Goal: Task Accomplishment & Management: Manage account settings

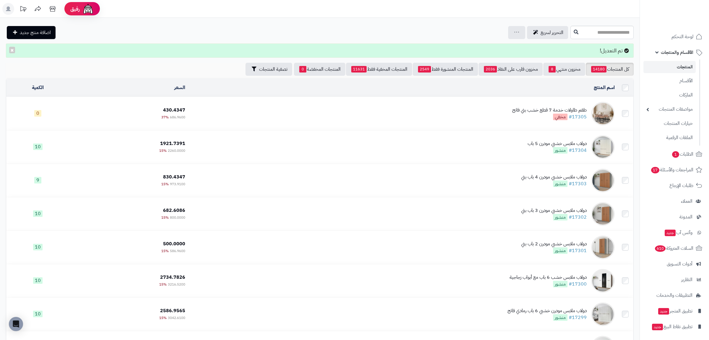
scroll to position [17, 0]
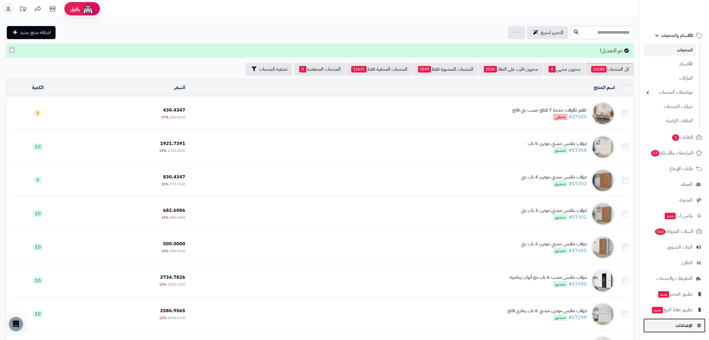
click at [687, 329] on link "الإعدادات" at bounding box center [675, 325] width 62 height 14
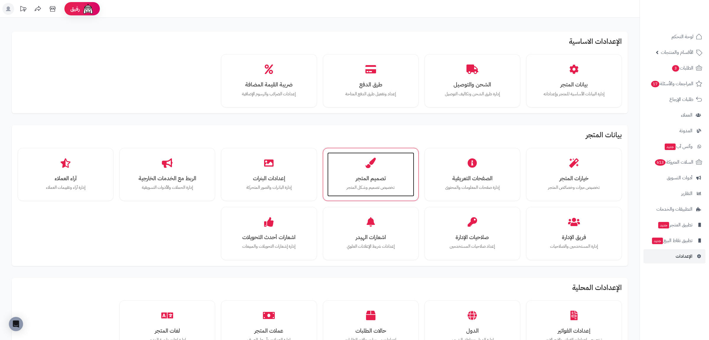
click at [399, 189] on p "تخصيص تصميم وشكل المتجر" at bounding box center [370, 187] width 75 height 7
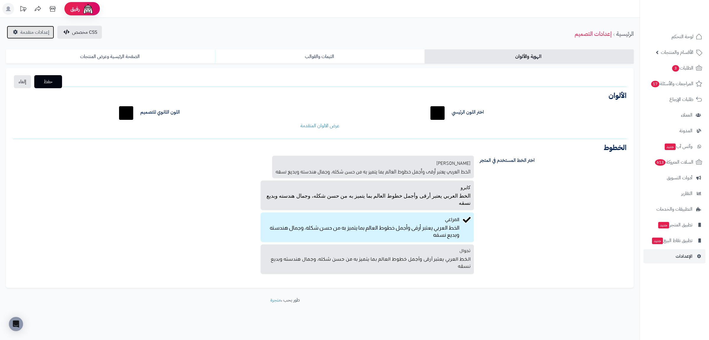
click at [25, 33] on span "إعدادات متقدمة" at bounding box center [34, 32] width 29 height 7
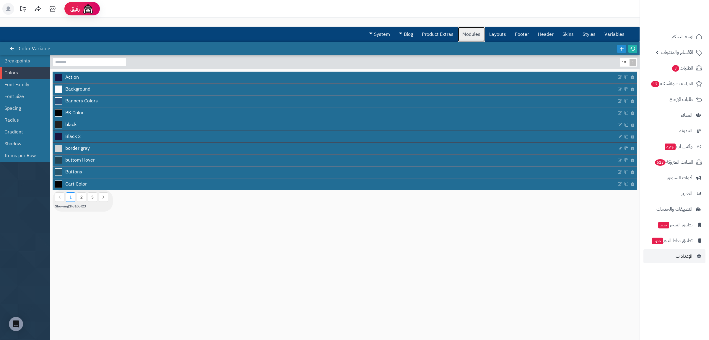
click at [472, 33] on link "Modules" at bounding box center [471, 34] width 27 height 15
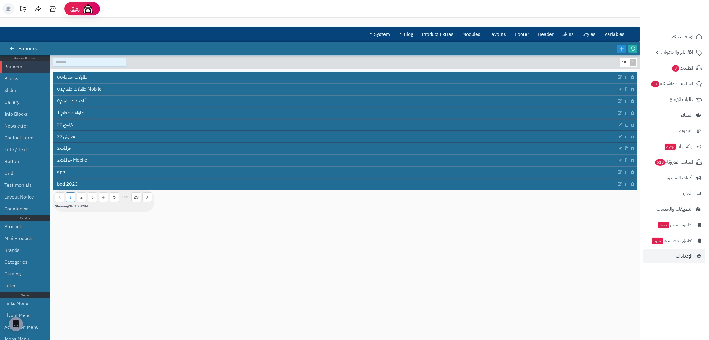
click at [87, 64] on input at bounding box center [90, 62] width 74 height 9
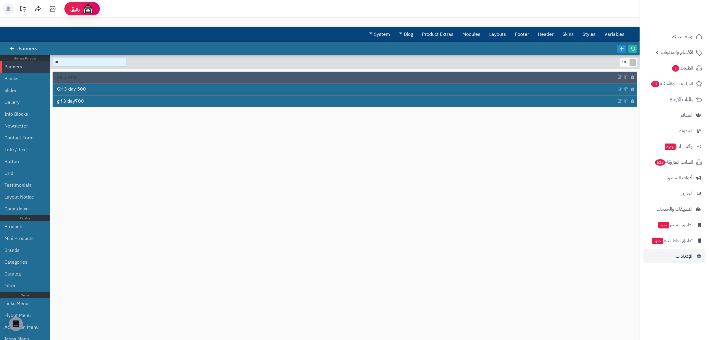
type input "**"
click at [77, 80] on span "daily offer" at bounding box center [67, 77] width 21 height 7
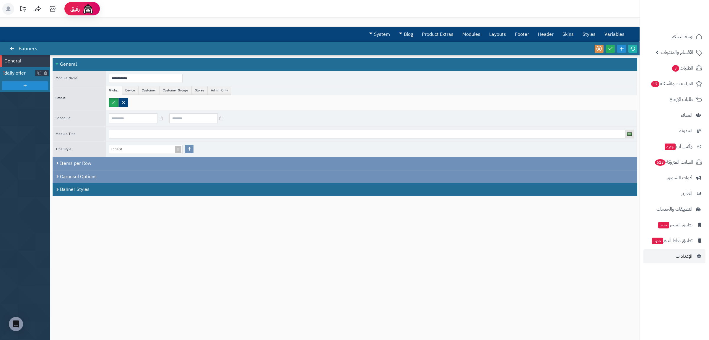
click at [24, 71] on span "daily offer" at bounding box center [19, 73] width 31 height 7
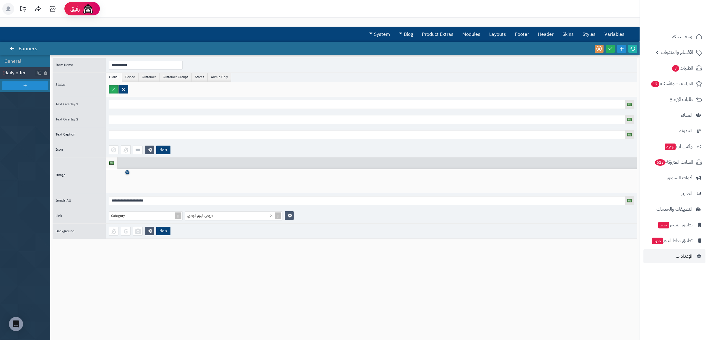
click at [127, 174] on icon at bounding box center [127, 172] width 2 height 4
click at [118, 184] on icon at bounding box center [118, 181] width 19 height 18
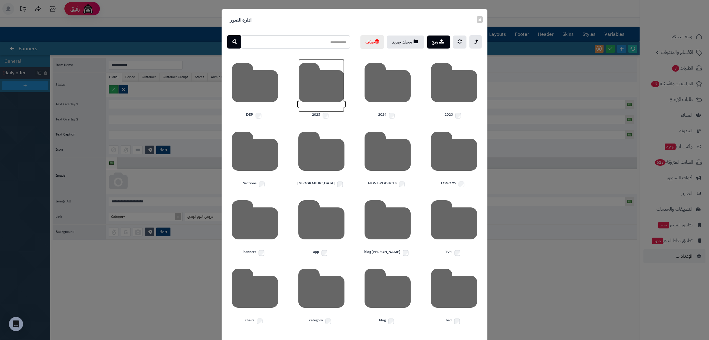
click at [331, 107] on icon at bounding box center [321, 85] width 46 height 53
click at [457, 112] on icon at bounding box center [454, 85] width 46 height 53
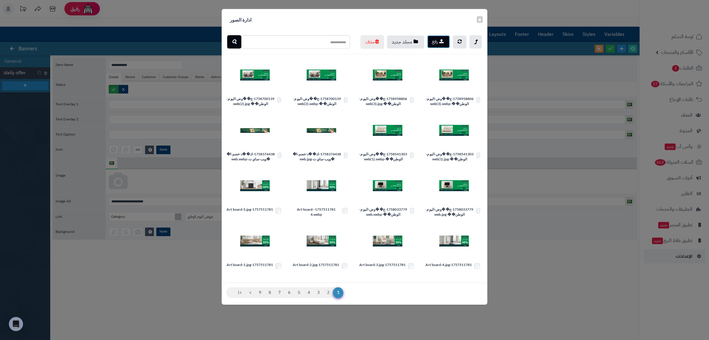
click at [436, 40] on button "رفع" at bounding box center [438, 41] width 23 height 13
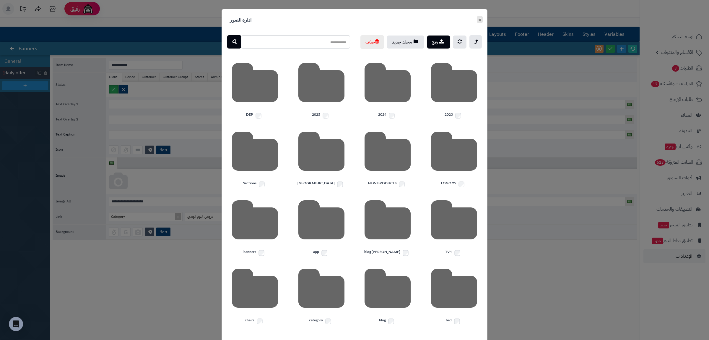
click at [480, 20] on button "×" at bounding box center [480, 19] width 6 height 7
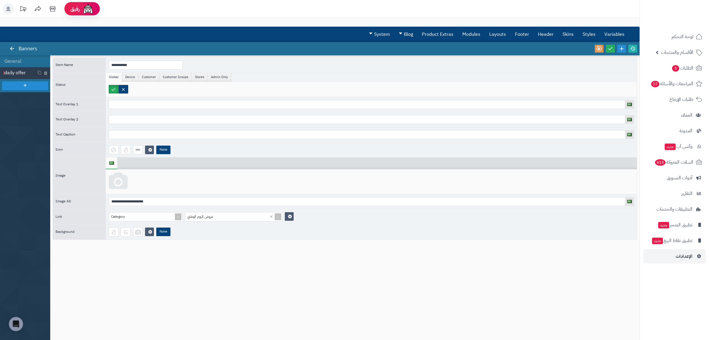
click at [123, 187] on icon at bounding box center [118, 181] width 19 height 18
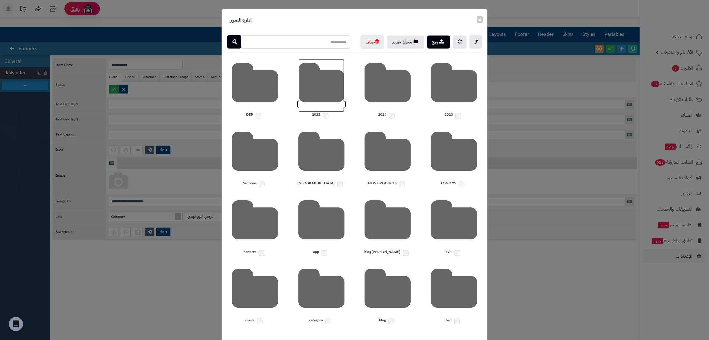
click at [334, 112] on icon at bounding box center [321, 85] width 46 height 53
click at [452, 112] on icon at bounding box center [454, 85] width 46 height 53
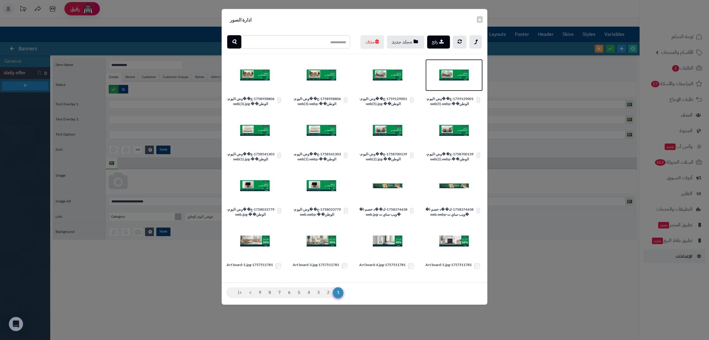
click at [452, 90] on img at bounding box center [454, 75] width 30 height 30
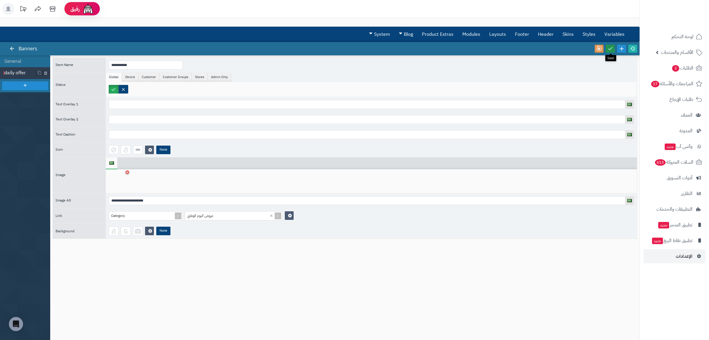
click at [607, 50] on link at bounding box center [610, 49] width 9 height 8
click at [634, 49] on icon at bounding box center [632, 48] width 5 height 5
click at [679, 34] on span "لوحة التحكم" at bounding box center [683, 37] width 22 height 8
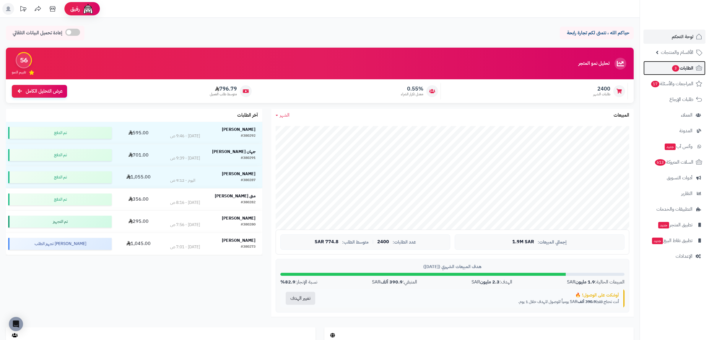
click at [681, 68] on span "الطلبات 3" at bounding box center [683, 68] width 22 height 8
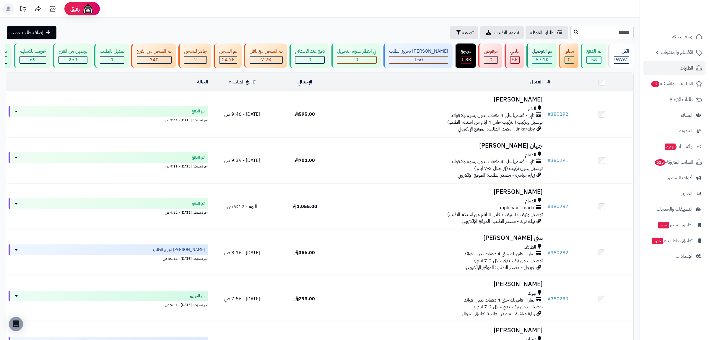
type input "******"
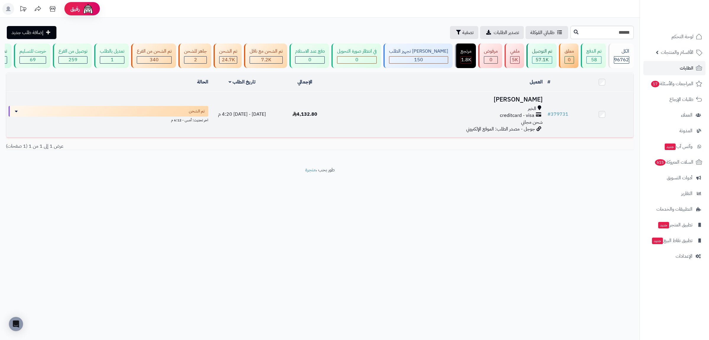
click at [442, 107] on div "الخبر" at bounding box center [441, 108] width 204 height 7
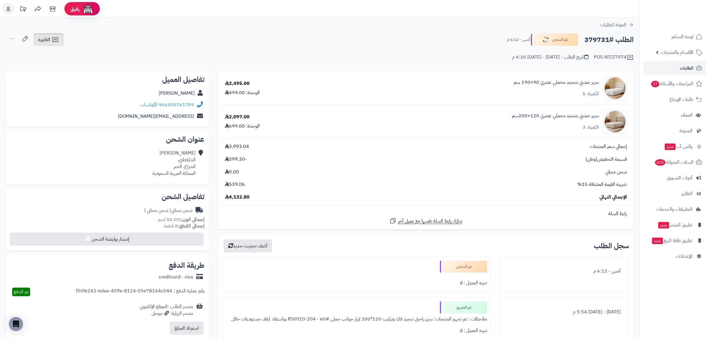
click at [50, 37] on span "الفاتورة" at bounding box center [44, 39] width 12 height 7
click at [77, 59] on link "طباعة الفاتورة" at bounding box center [64, 54] width 63 height 13
drag, startPoint x: 685, startPoint y: 19, endPoint x: 685, endPoint y: 33, distance: 13.9
click at [685, 20] on div at bounding box center [674, 13] width 69 height 26
click at [685, 35] on span "لوحة التحكم" at bounding box center [683, 37] width 22 height 8
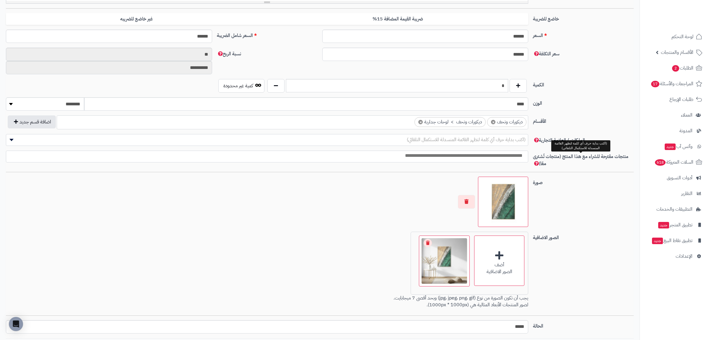
scroll to position [271, 0]
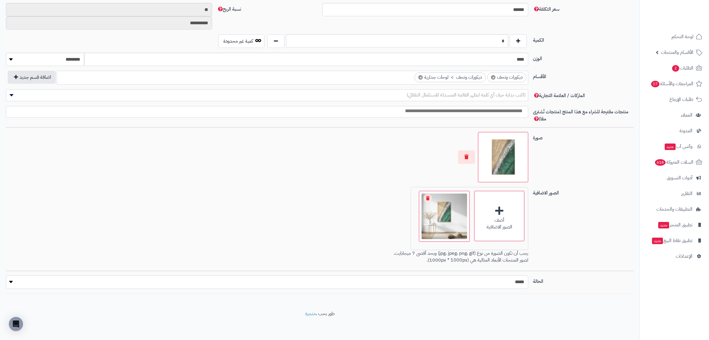
click at [6, 275] on select "***** ****" at bounding box center [267, 281] width 523 height 13
select select "*"
click option "****" at bounding box center [0, 0] width 0 height 0
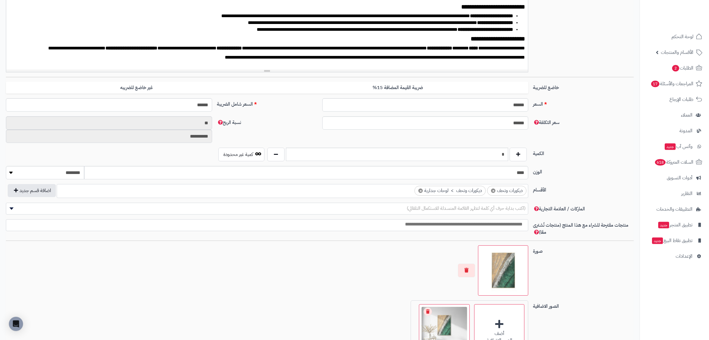
scroll to position [0, 0]
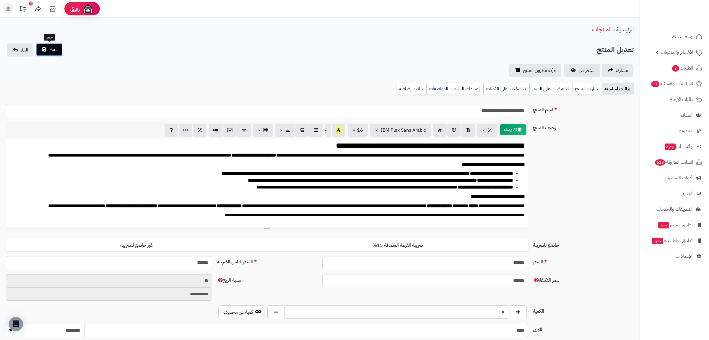
click at [51, 48] on span "حفظ" at bounding box center [53, 49] width 9 height 7
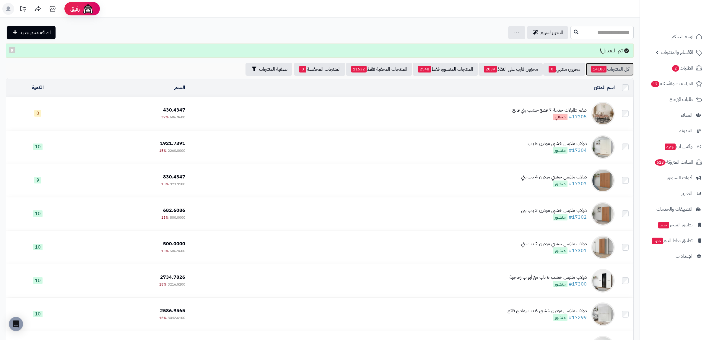
click at [613, 68] on link "كل المنتجات 14180" at bounding box center [610, 69] width 48 height 13
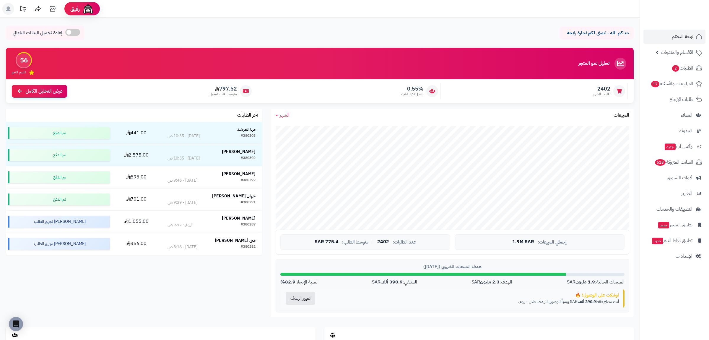
click at [181, 20] on div "حياكم الله ، نتمنى لكم تجارة رابحة إعادة تحميل البيانات التلقائي الرئيسية لوحة …" at bounding box center [320, 271] width 640 height 507
